Goal: Find specific page/section: Find specific page/section

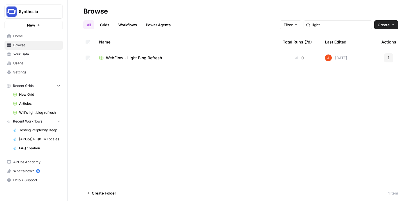
click at [24, 54] on span "Your Data" at bounding box center [36, 54] width 47 height 5
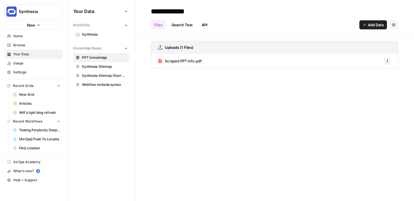
click at [90, 37] on span "Synthesia" at bounding box center [104, 34] width 45 height 5
